Goal: Task Accomplishment & Management: Manage account settings

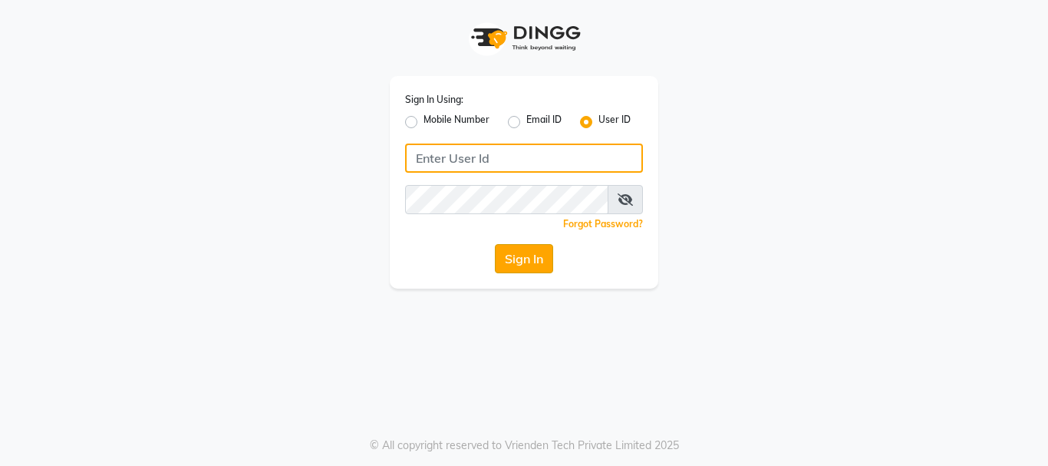
type input "E1949-12"
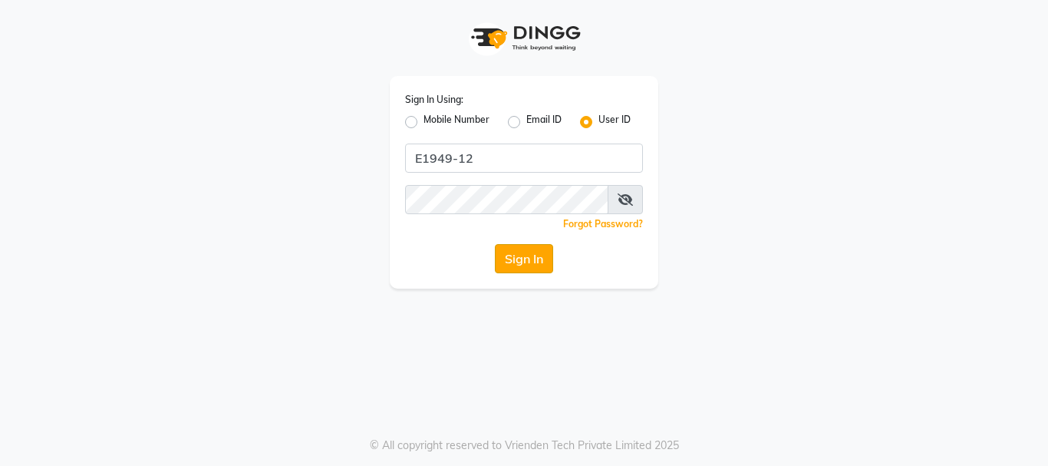
click at [534, 257] on button "Sign In" at bounding box center [524, 258] width 58 height 29
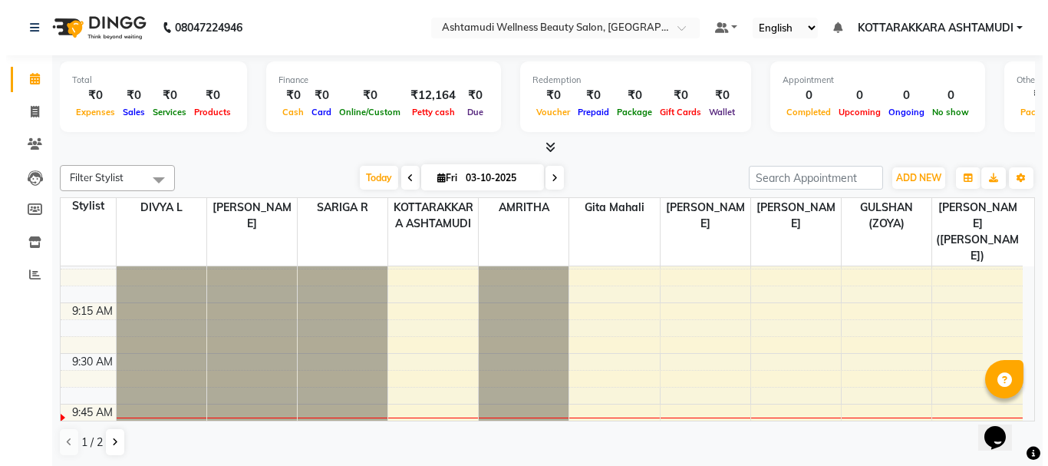
scroll to position [77, 0]
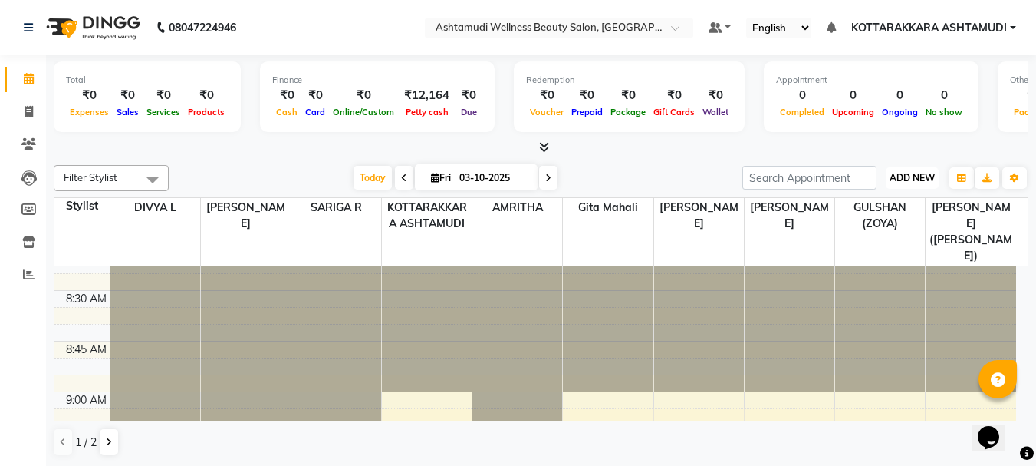
click at [924, 180] on span "ADD NEW" at bounding box center [912, 178] width 45 height 12
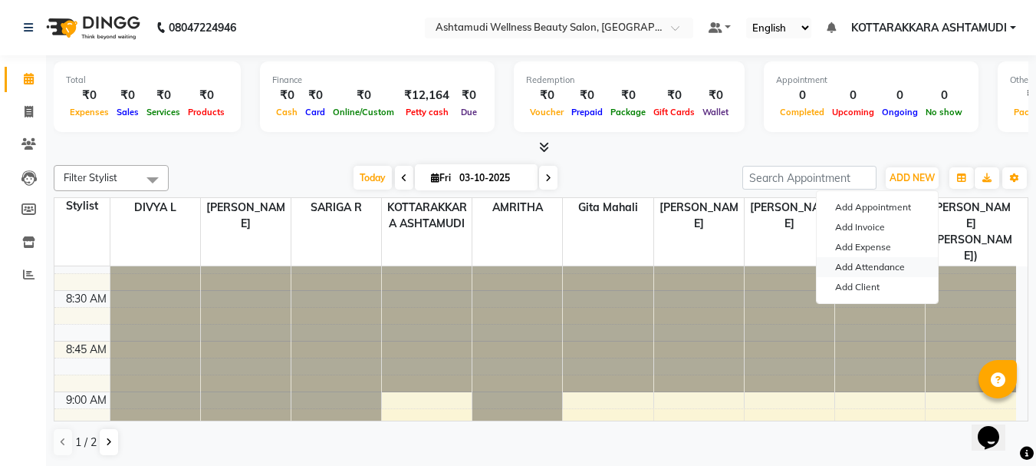
click at [872, 267] on link "Add Attendance" at bounding box center [877, 267] width 121 height 20
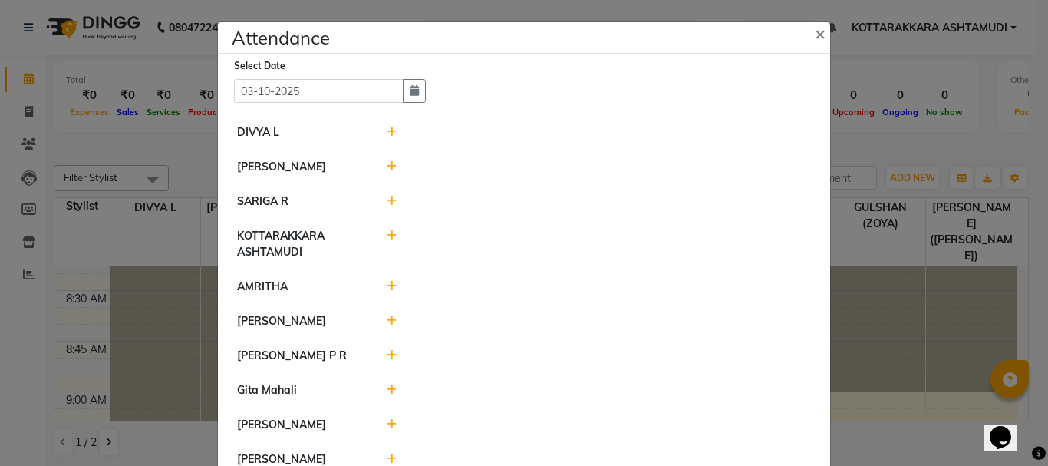
click at [387, 130] on icon at bounding box center [392, 132] width 10 height 11
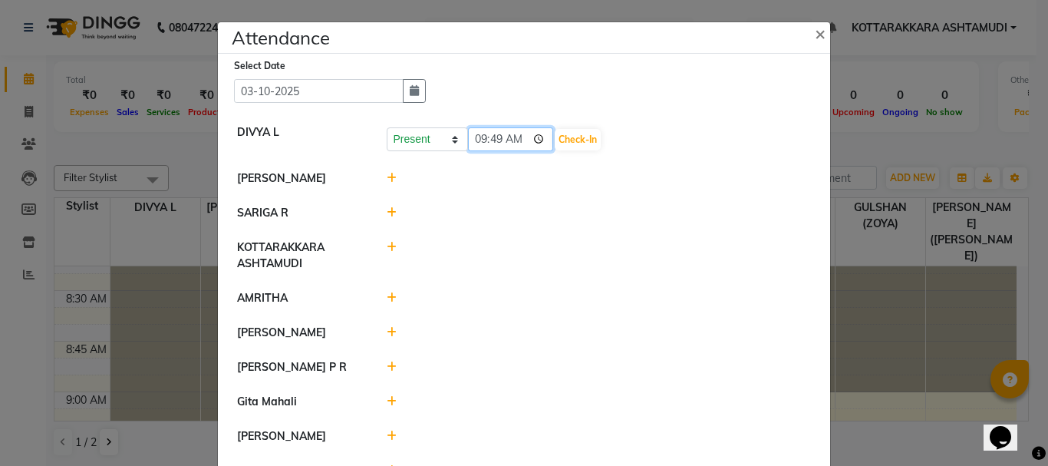
click at [517, 137] on input "09:49" at bounding box center [511, 139] width 86 height 24
type input "09:42"
click at [559, 130] on button "Check-In" at bounding box center [578, 139] width 46 height 21
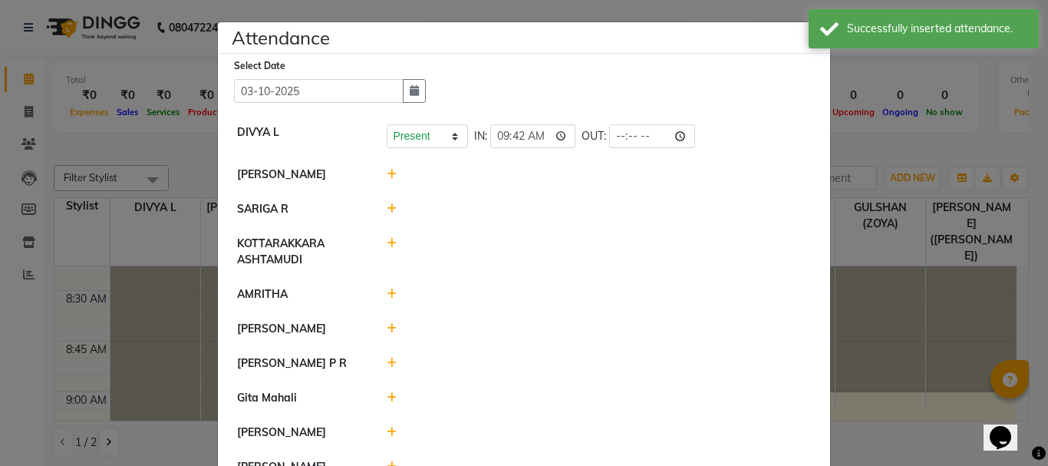
click at [387, 171] on icon at bounding box center [392, 174] width 10 height 11
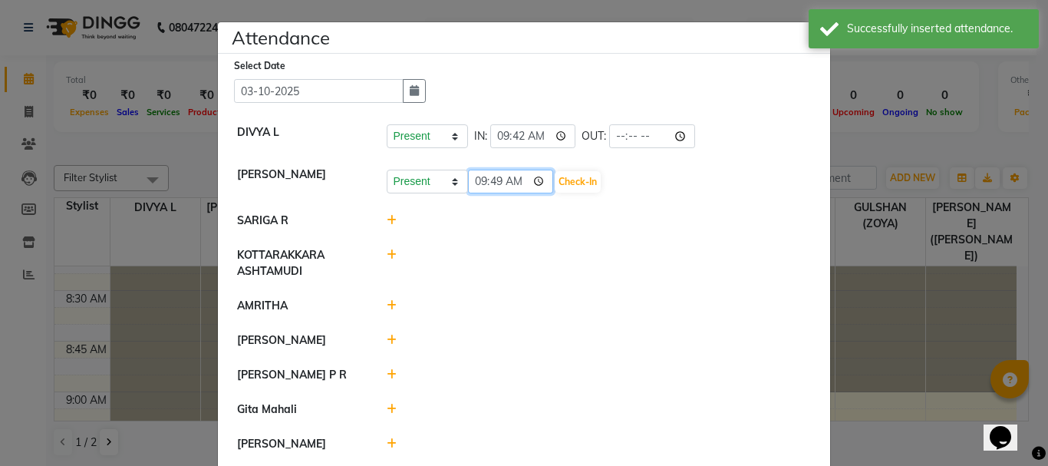
click at [515, 183] on input "09:49" at bounding box center [511, 182] width 86 height 24
type input "09:43"
click at [555, 181] on button "Check-In" at bounding box center [578, 181] width 46 height 21
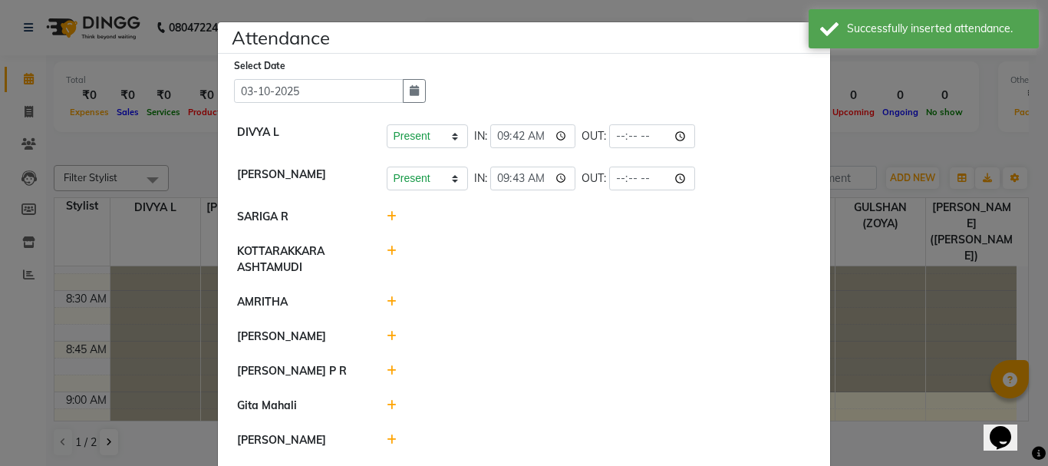
click at [387, 302] on icon at bounding box center [392, 301] width 10 height 11
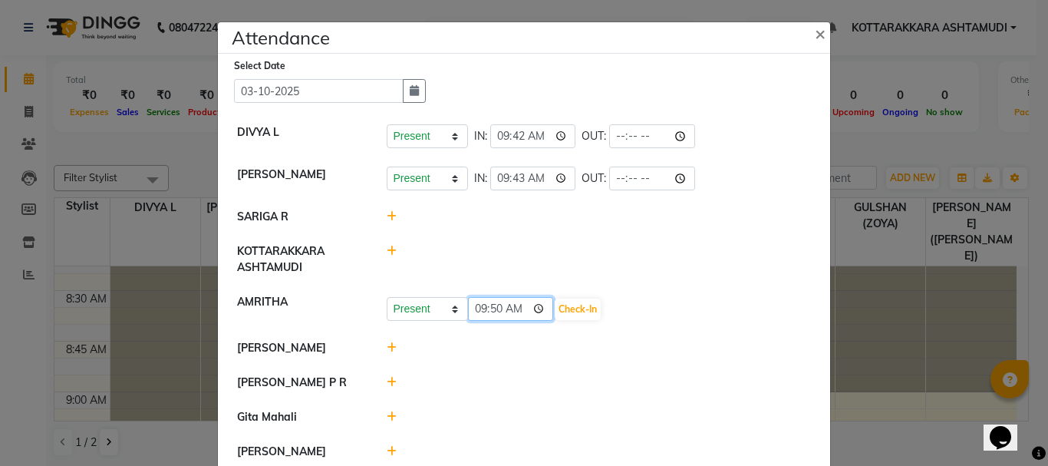
click at [514, 306] on input "09:50" at bounding box center [511, 309] width 86 height 24
type input "09:43"
click at [559, 308] on button "Check-In" at bounding box center [578, 308] width 46 height 21
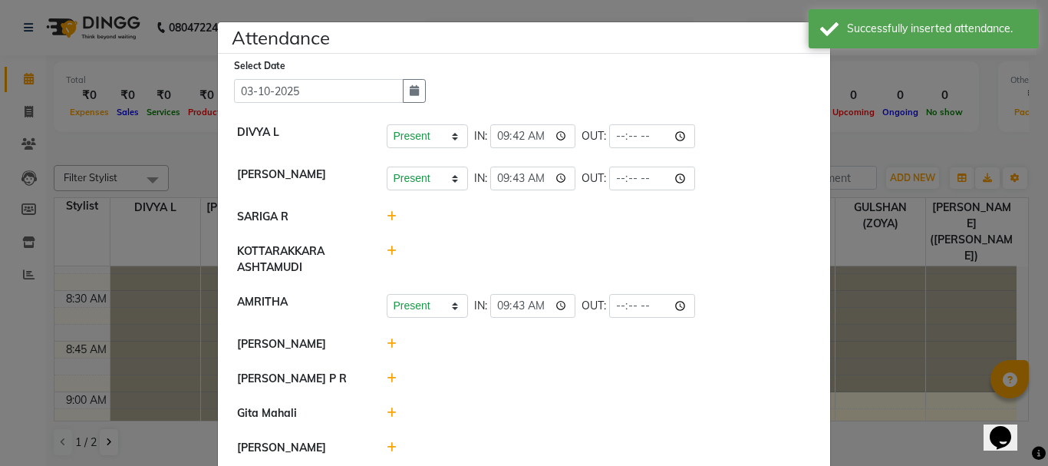
scroll to position [145, 0]
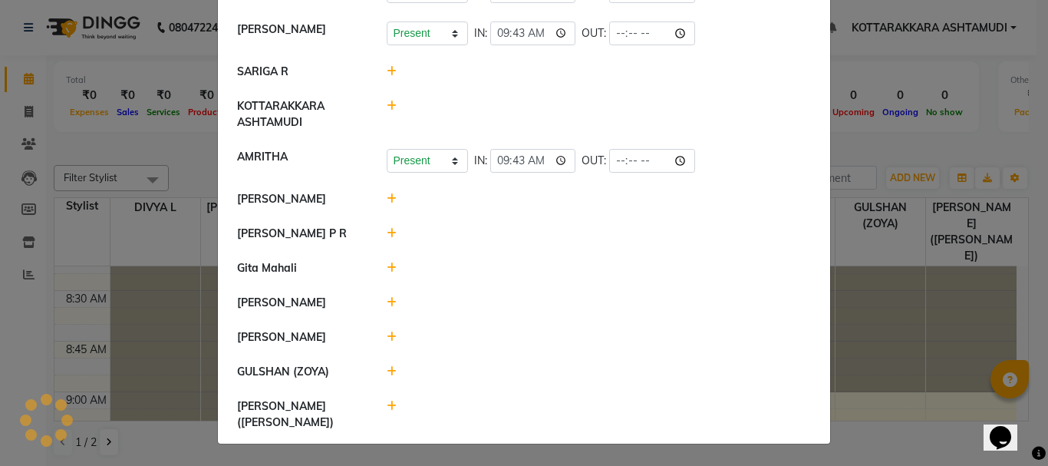
click at [387, 273] on icon at bounding box center [392, 267] width 10 height 11
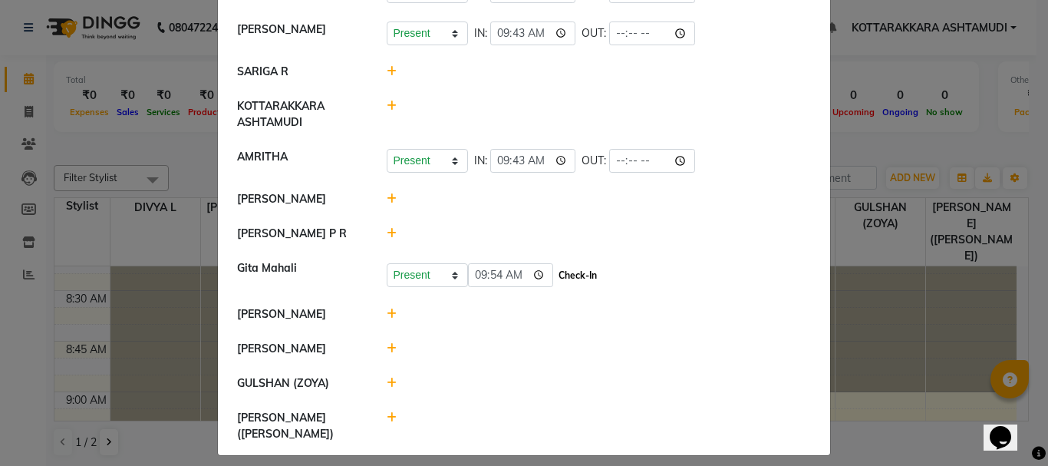
click at [555, 286] on button "Check-In" at bounding box center [578, 275] width 46 height 21
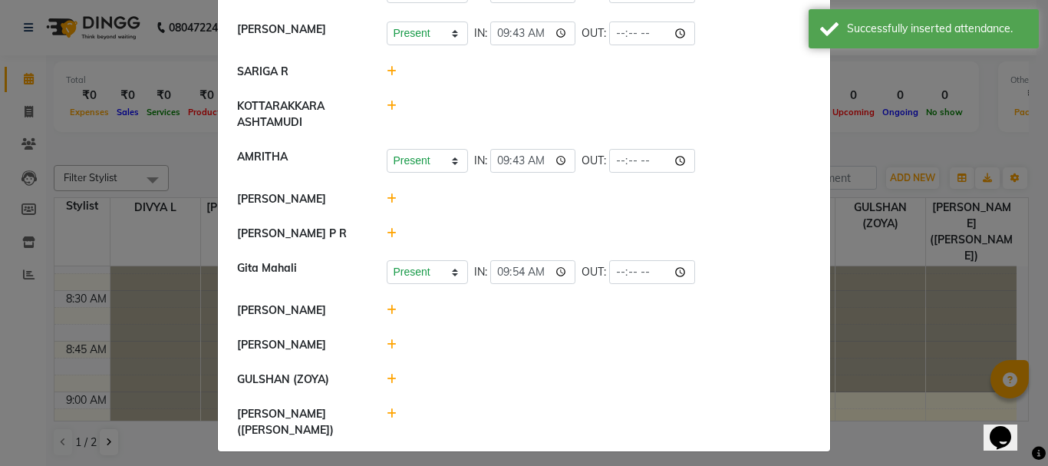
click at [387, 315] on icon at bounding box center [392, 310] width 10 height 11
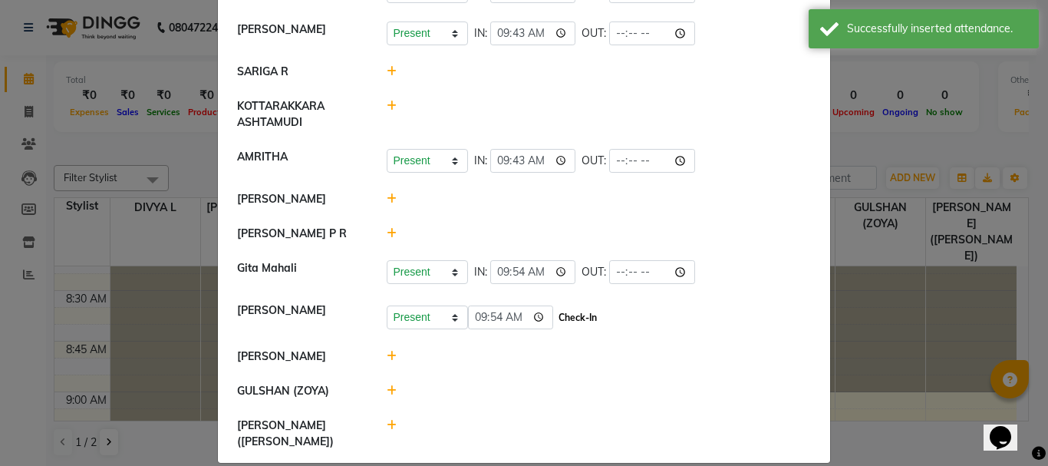
click at [562, 328] on button "Check-In" at bounding box center [578, 317] width 46 height 21
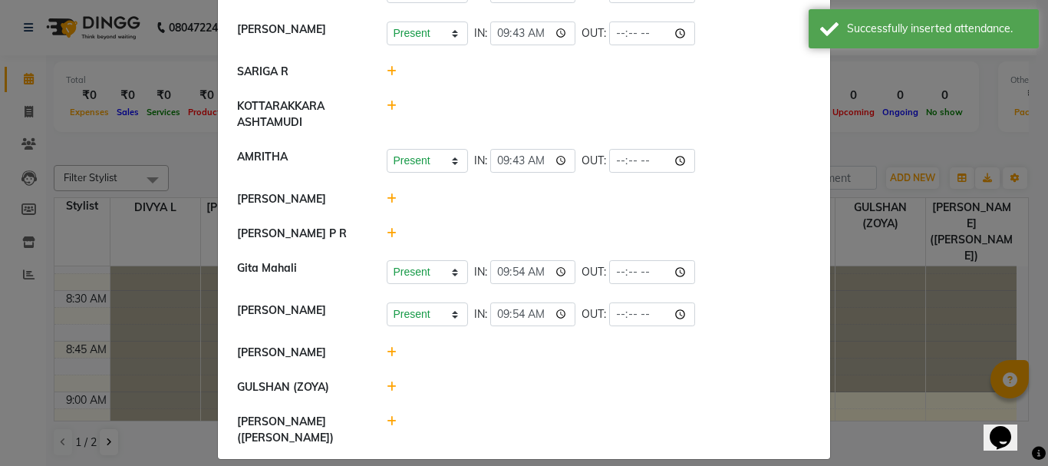
click at [387, 392] on icon at bounding box center [392, 386] width 10 height 11
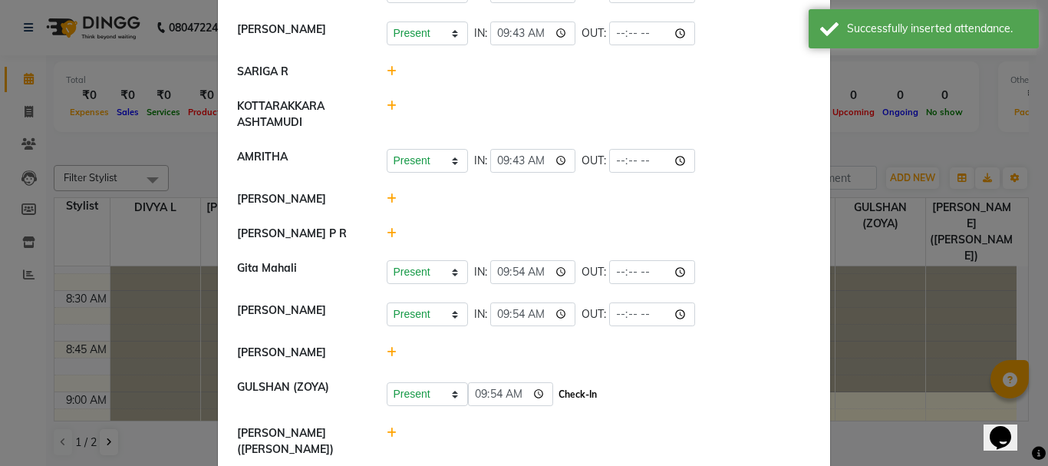
click at [560, 405] on button "Check-In" at bounding box center [578, 394] width 46 height 21
click at [387, 72] on icon at bounding box center [392, 71] width 10 height 11
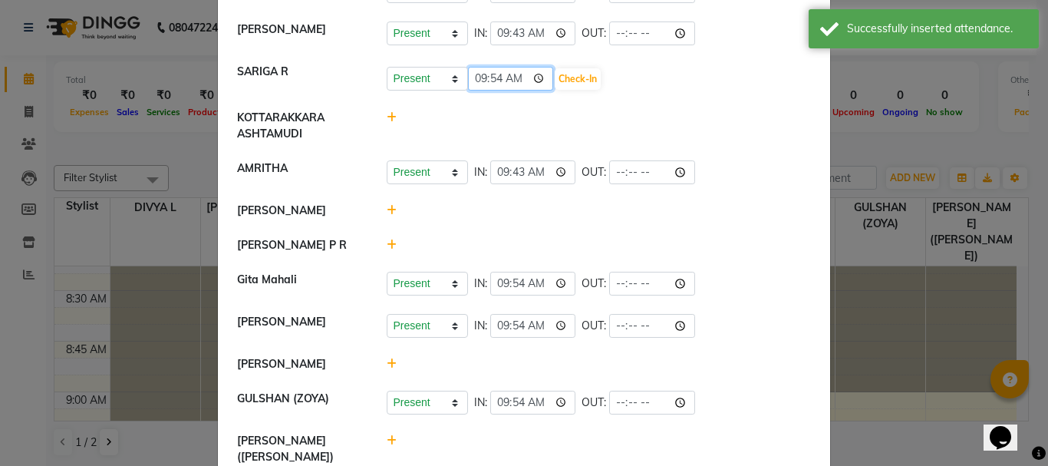
click at [511, 79] on input "09:54" at bounding box center [511, 79] width 86 height 24
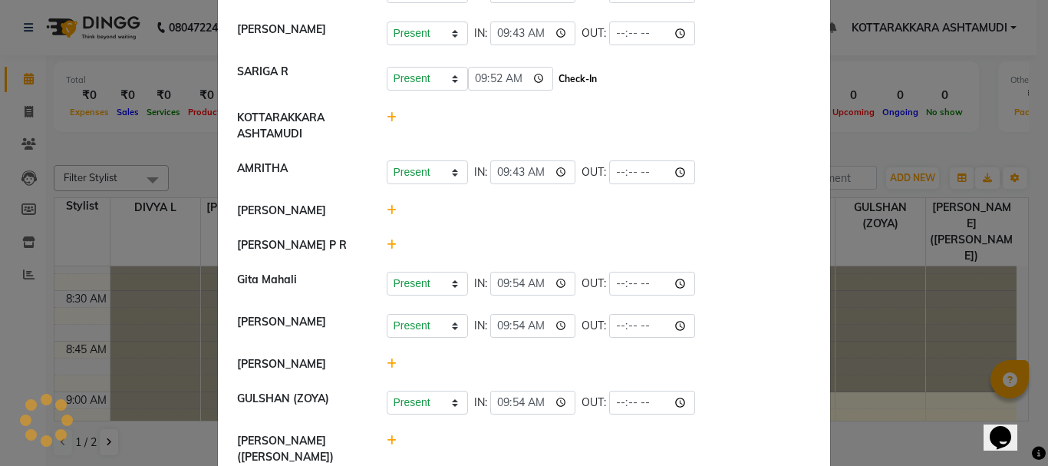
type input "09:52"
click at [555, 79] on button "Check-In" at bounding box center [578, 78] width 46 height 21
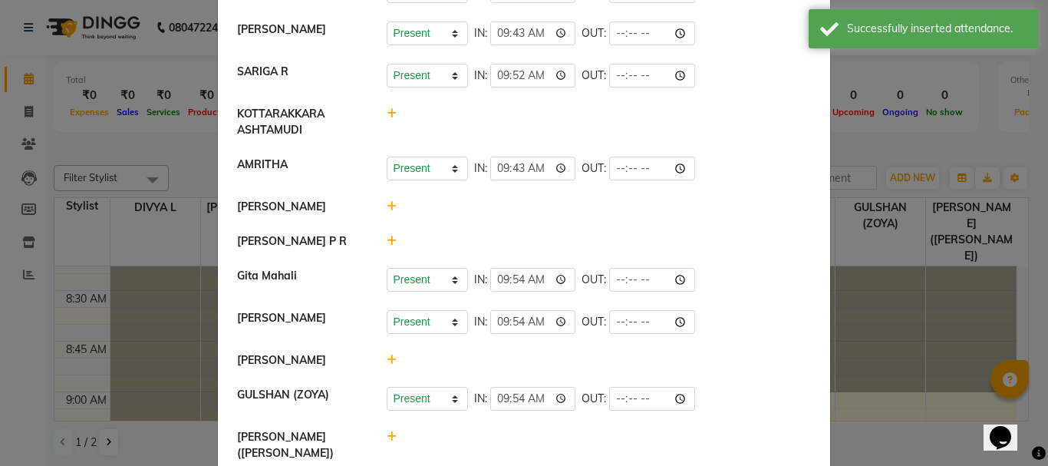
click at [387, 236] on icon at bounding box center [392, 241] width 10 height 11
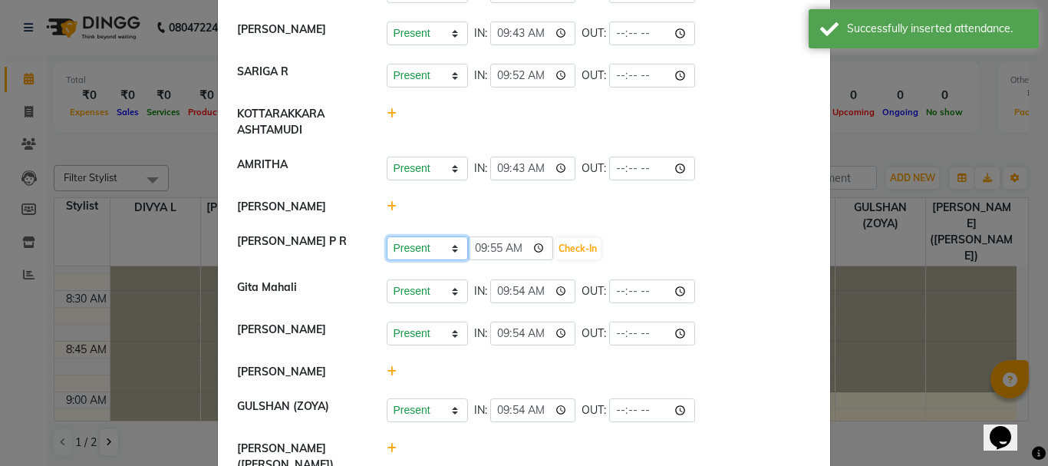
click at [419, 257] on select "Present Absent Late Half Day Weekly Off" at bounding box center [427, 248] width 81 height 24
click at [387, 236] on select "Present Absent Late Half Day Weekly Off" at bounding box center [427, 248] width 81 height 24
click at [419, 251] on select "Present Absent Late Half Day Weekly Off" at bounding box center [427, 248] width 81 height 24
select select "A"
click at [387, 236] on select "Present Absent Late Half Day Weekly Off" at bounding box center [427, 248] width 81 height 24
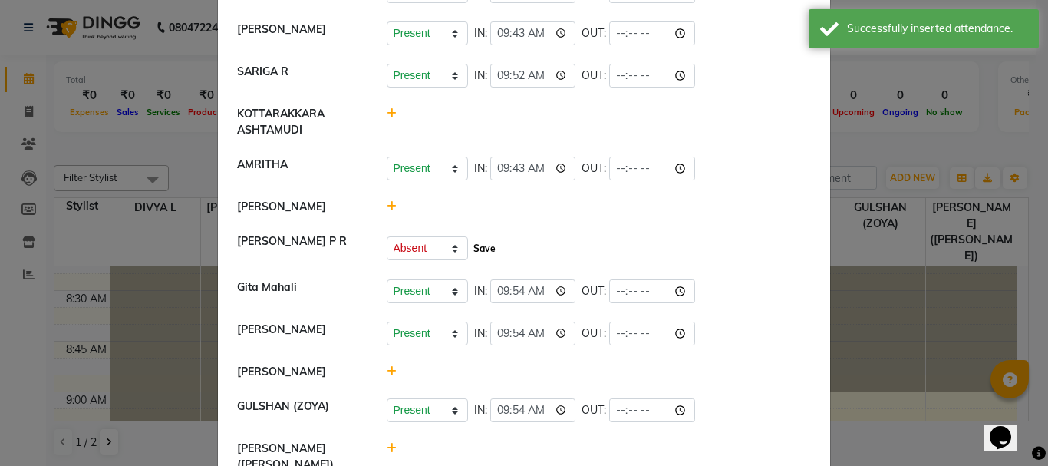
click at [483, 246] on button "Save" at bounding box center [485, 248] width 30 height 21
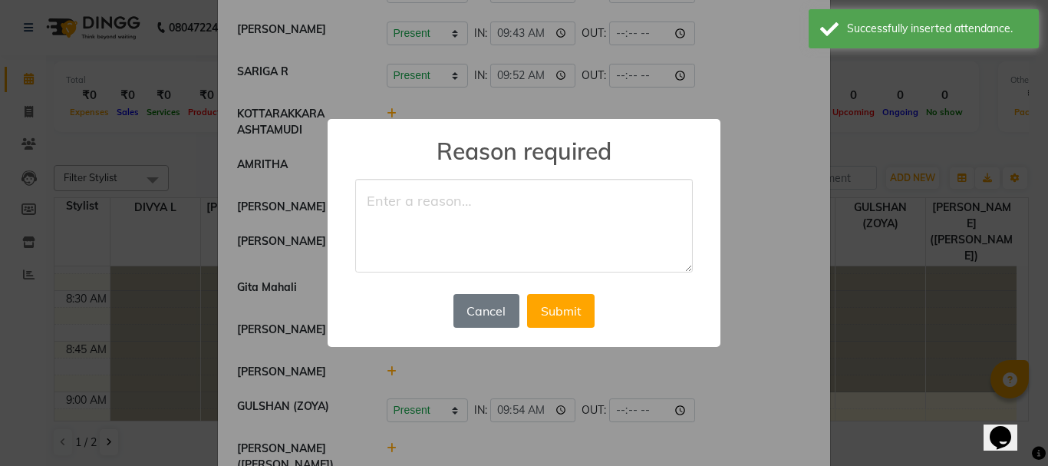
click at [400, 197] on textarea at bounding box center [524, 226] width 338 height 94
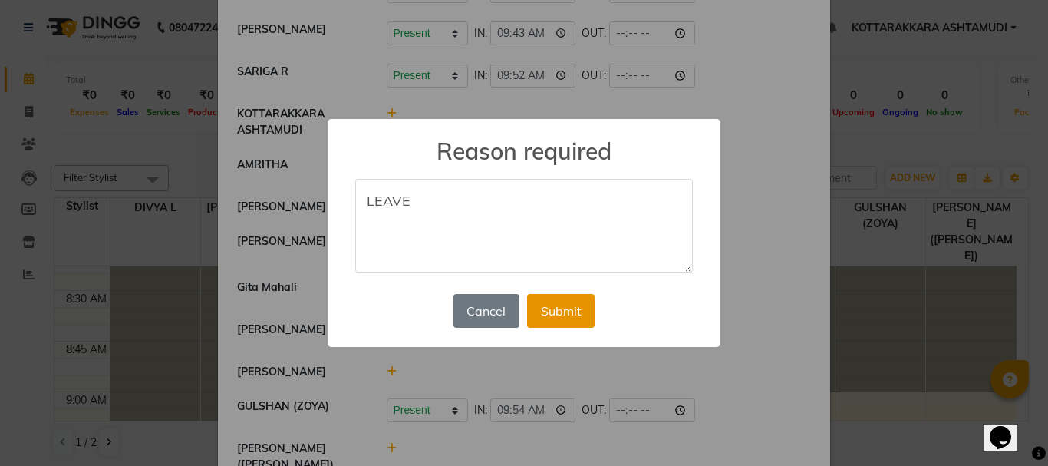
type textarea "LEAVE"
click at [570, 311] on button "Submit" at bounding box center [561, 311] width 68 height 34
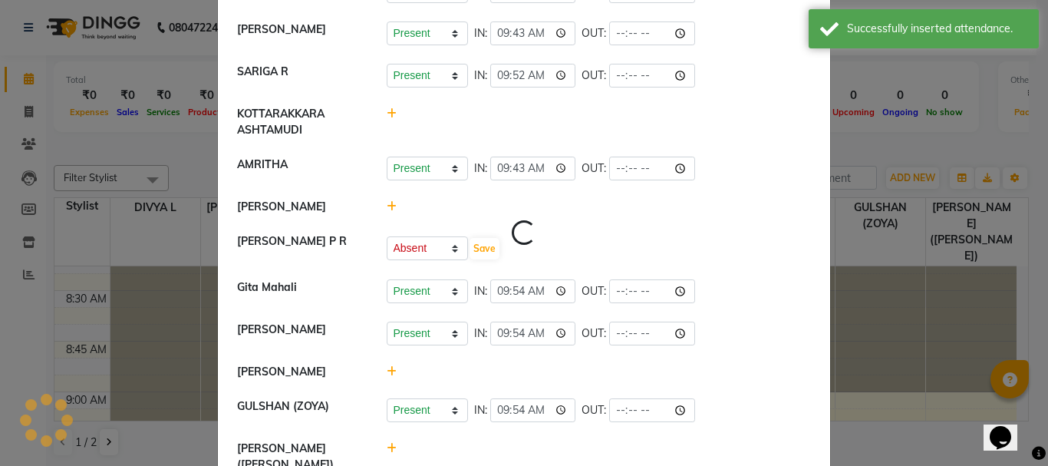
select select "A"
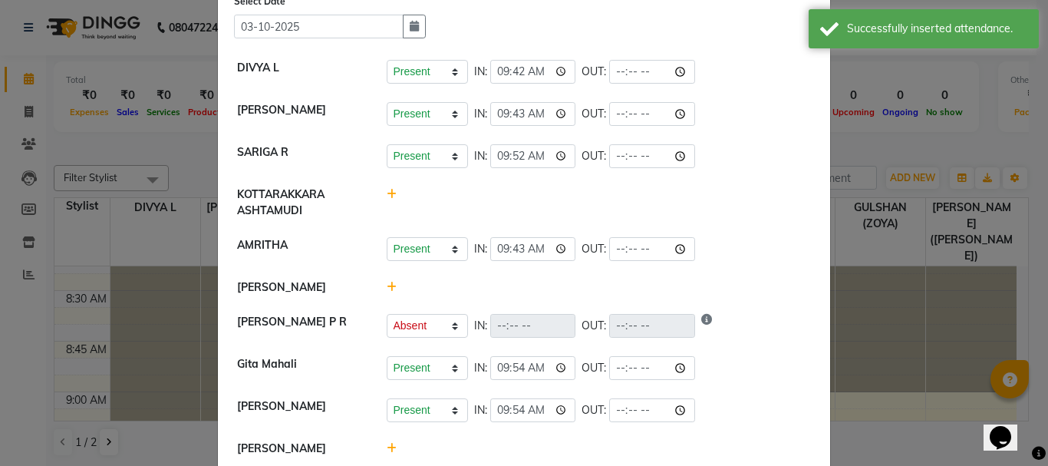
scroll to position [0, 0]
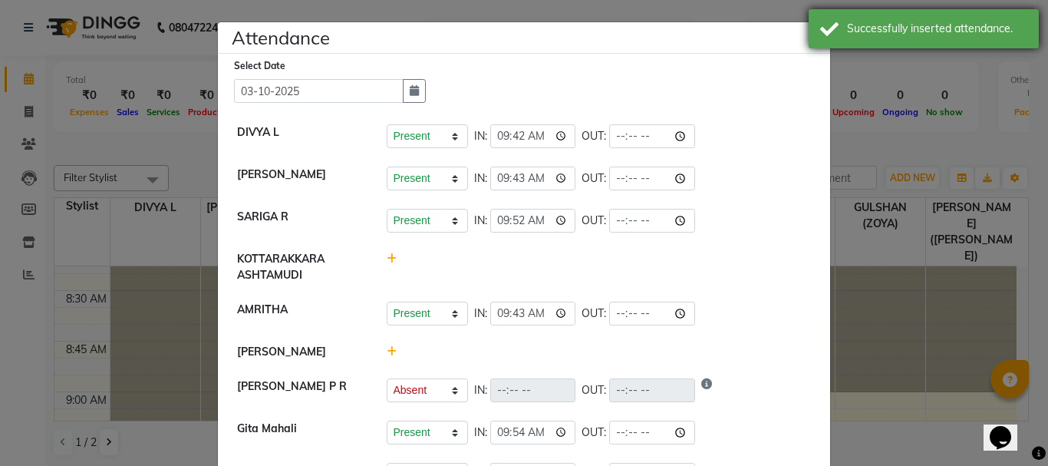
drag, startPoint x: 819, startPoint y: 42, endPoint x: 803, endPoint y: 57, distance: 21.7
click at [819, 42] on div "Successfully inserted attendance." at bounding box center [924, 28] width 230 height 39
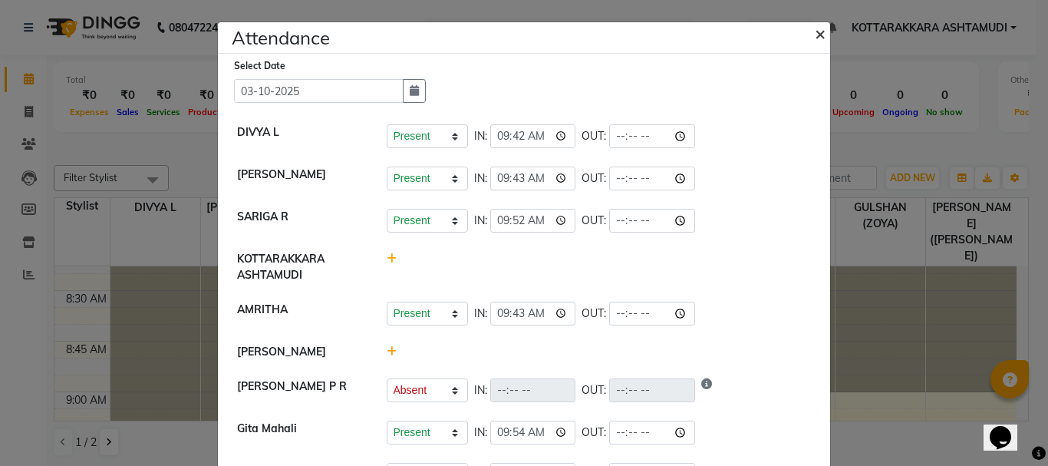
click at [815, 35] on span "×" at bounding box center [820, 32] width 11 height 23
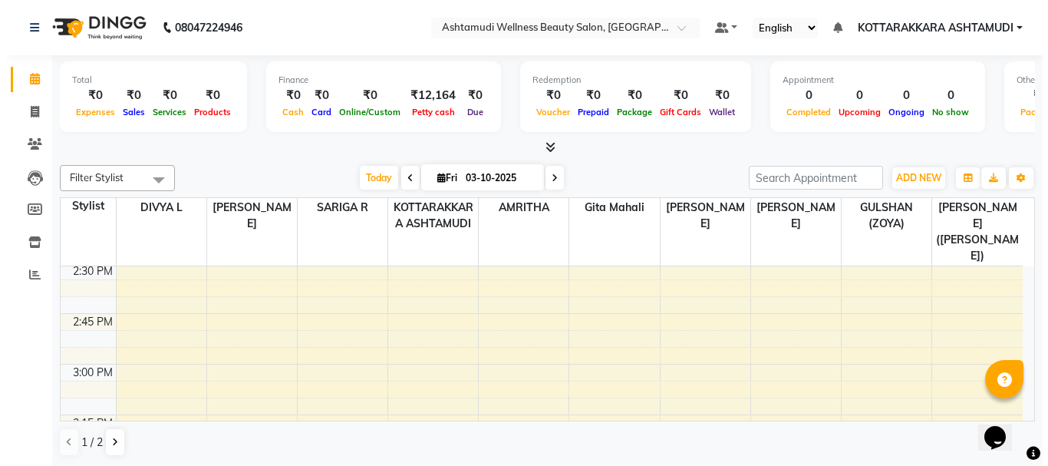
scroll to position [1525, 0]
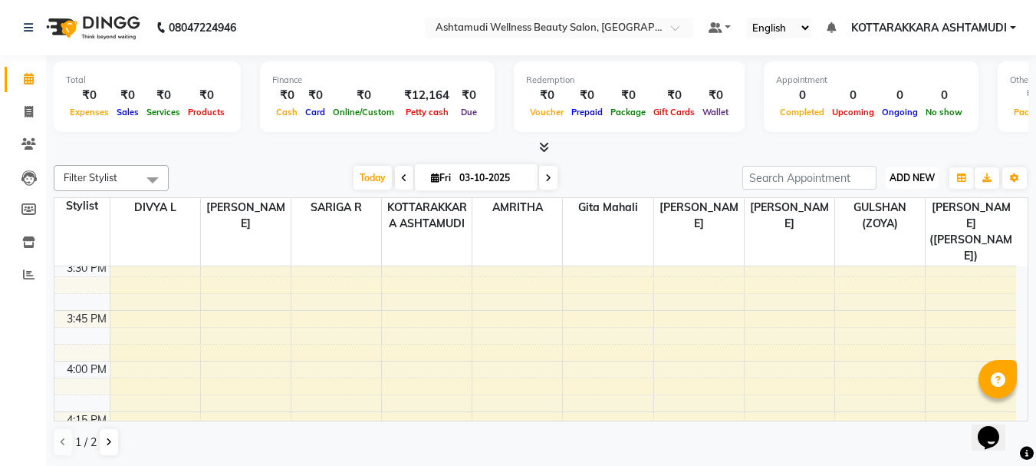
click at [913, 176] on span "ADD NEW" at bounding box center [912, 178] width 45 height 12
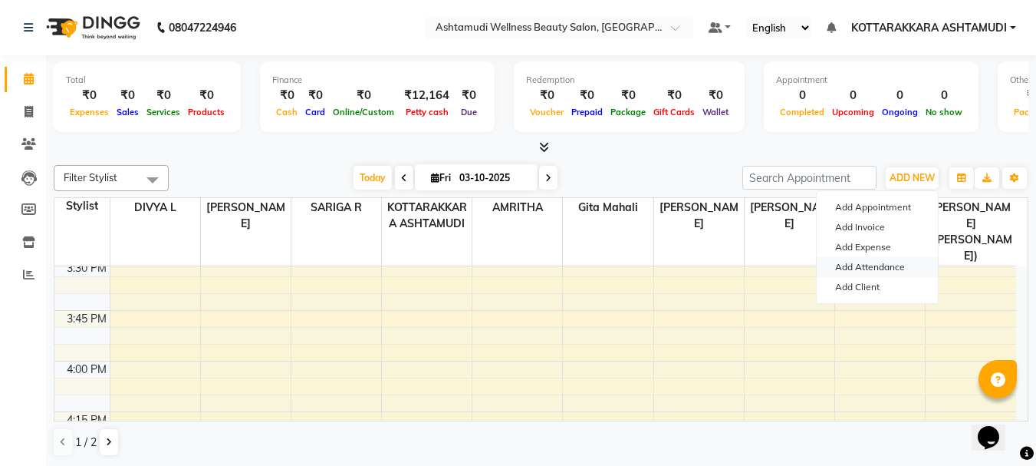
click at [877, 265] on link "Add Attendance" at bounding box center [877, 267] width 121 height 20
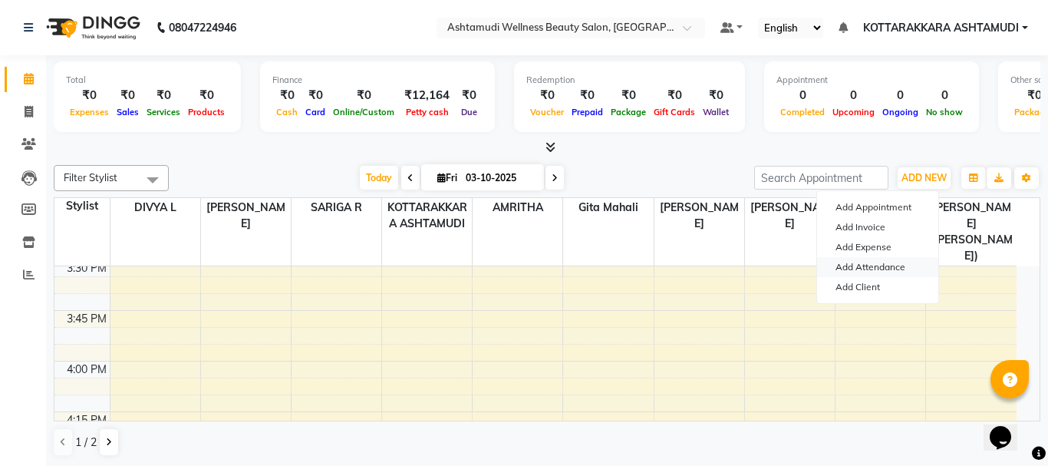
select select "A"
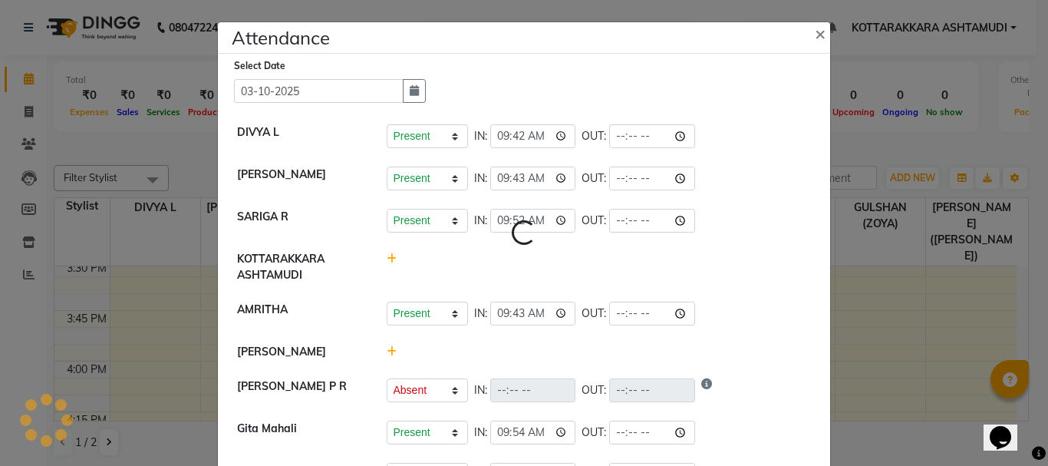
select select "A"
click at [387, 355] on icon at bounding box center [392, 351] width 10 height 11
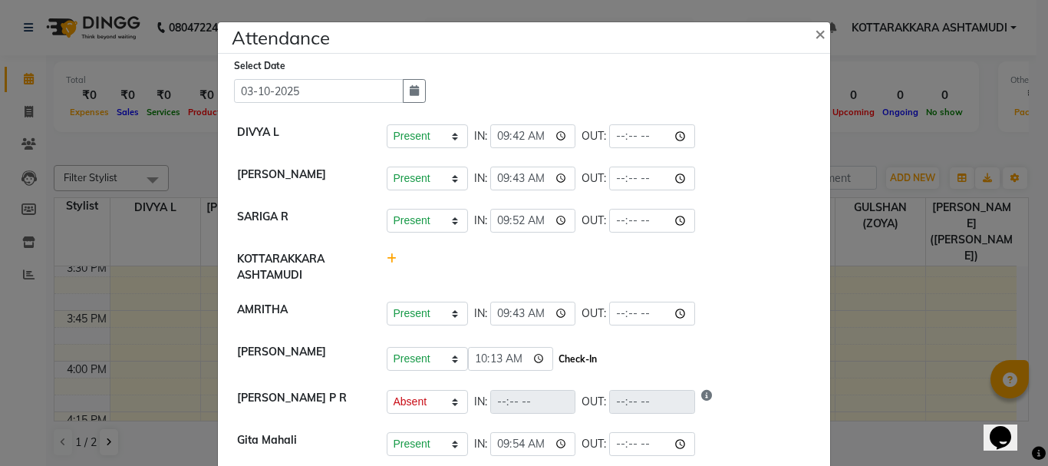
click at [561, 355] on button "Check-In" at bounding box center [578, 358] width 46 height 21
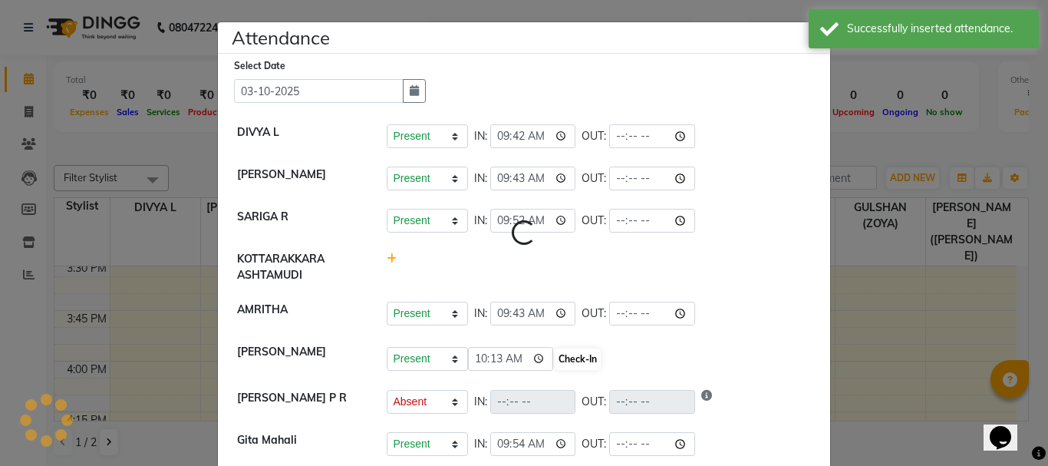
select select "A"
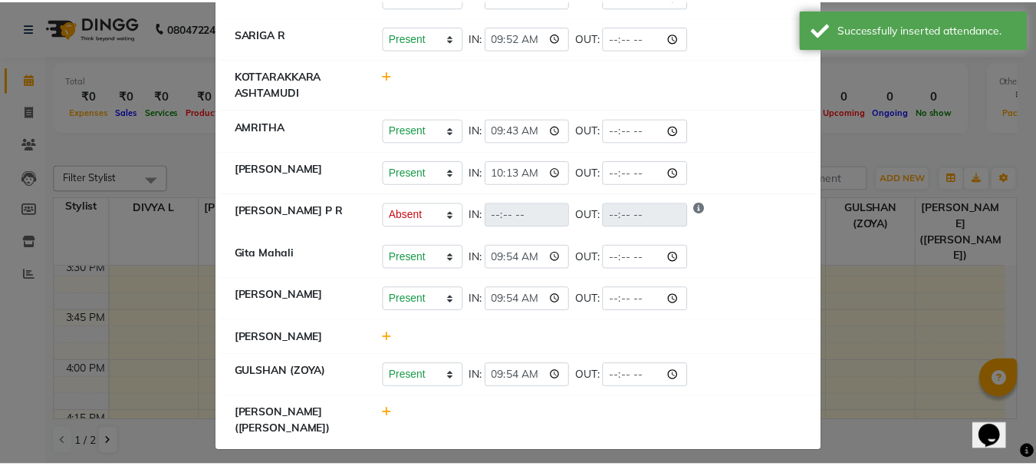
scroll to position [0, 0]
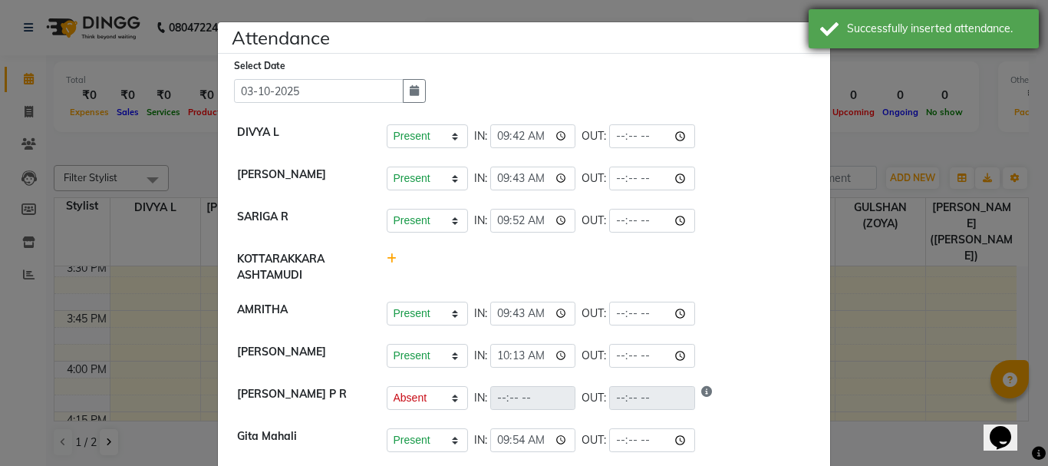
click at [820, 32] on div "Successfully inserted attendance." at bounding box center [924, 28] width 230 height 39
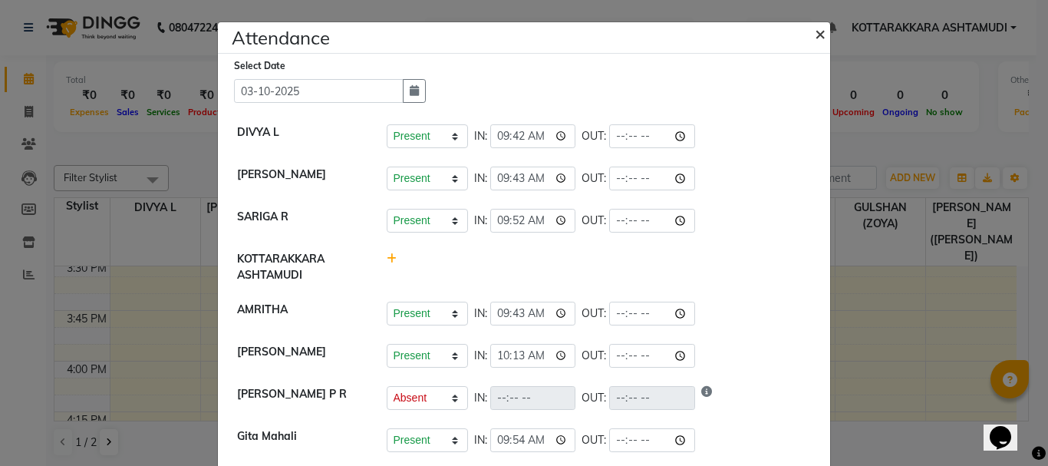
click at [820, 33] on button "×" at bounding box center [821, 33] width 38 height 43
